Goal: Find specific page/section: Find specific page/section

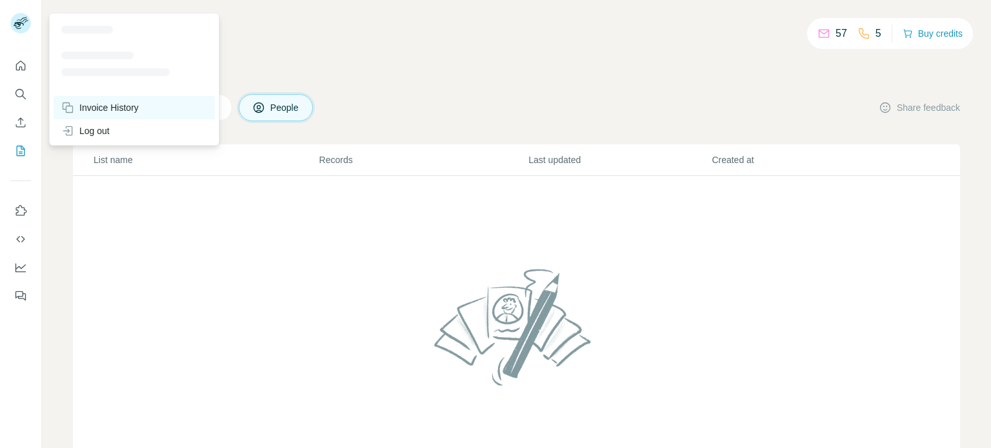
click at [112, 103] on div "Invoice History" at bounding box center [99, 107] width 77 height 13
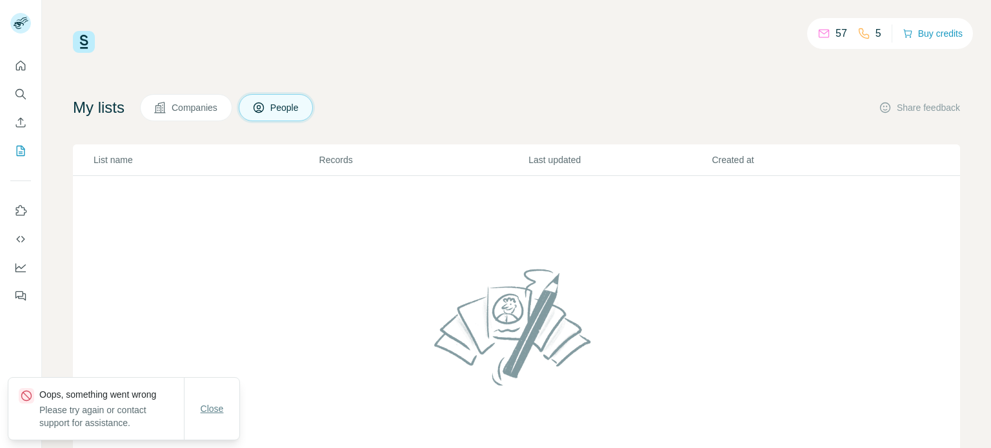
click at [212, 407] on span "Close" at bounding box center [212, 408] width 23 height 13
click at [18, 206] on icon "Use Surfe on LinkedIn" at bounding box center [20, 210] width 13 height 13
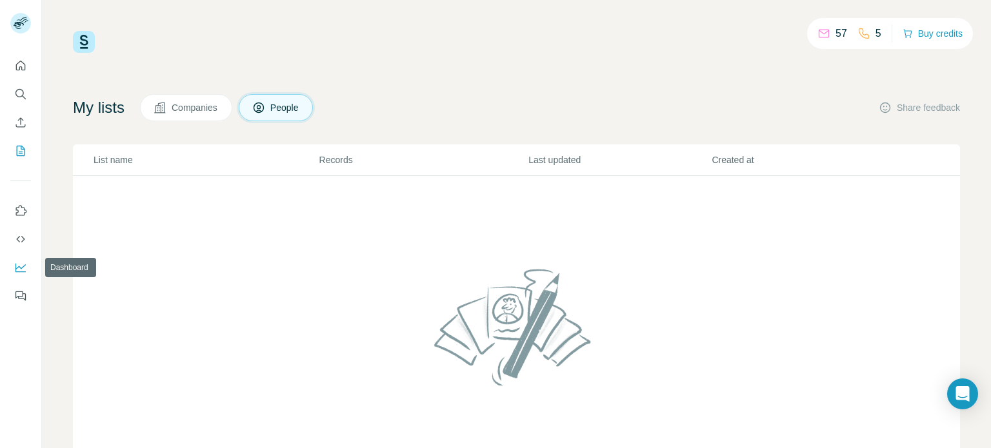
click at [24, 270] on icon "Dashboard" at bounding box center [20, 267] width 13 height 13
